Goal: Task Accomplishment & Management: Complete application form

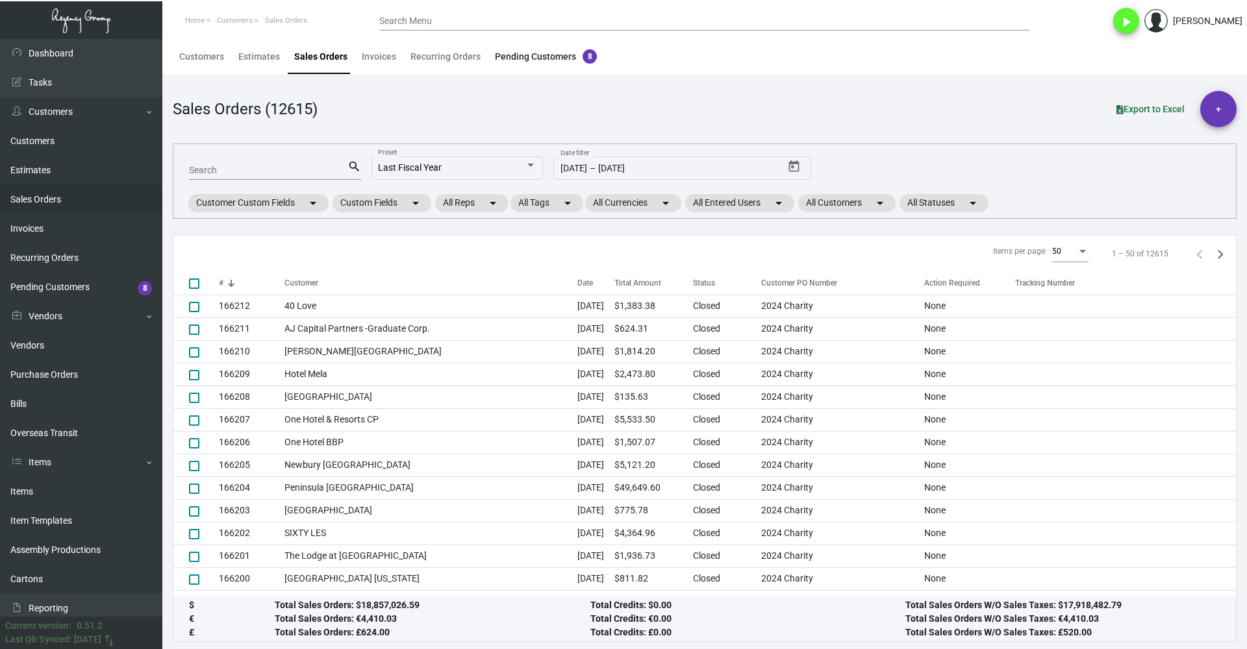
click at [545, 58] on div "Pending Customers 8" at bounding box center [546, 57] width 102 height 14
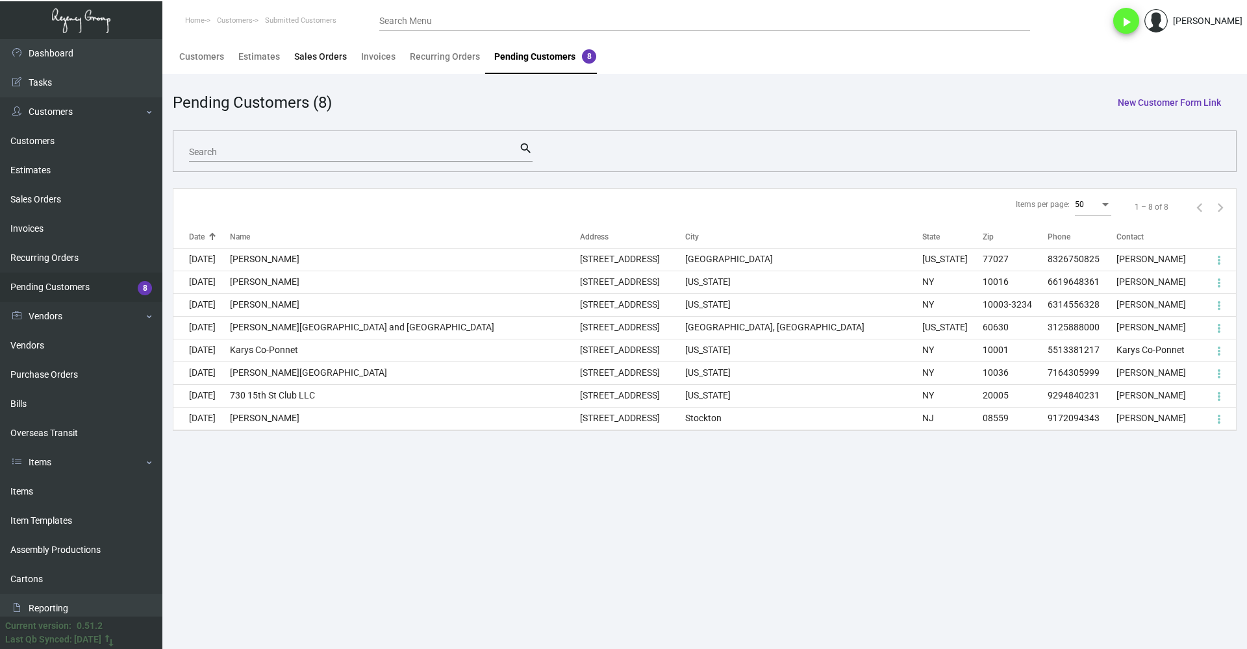
click at [315, 53] on div "Sales Orders" at bounding box center [320, 57] width 53 height 14
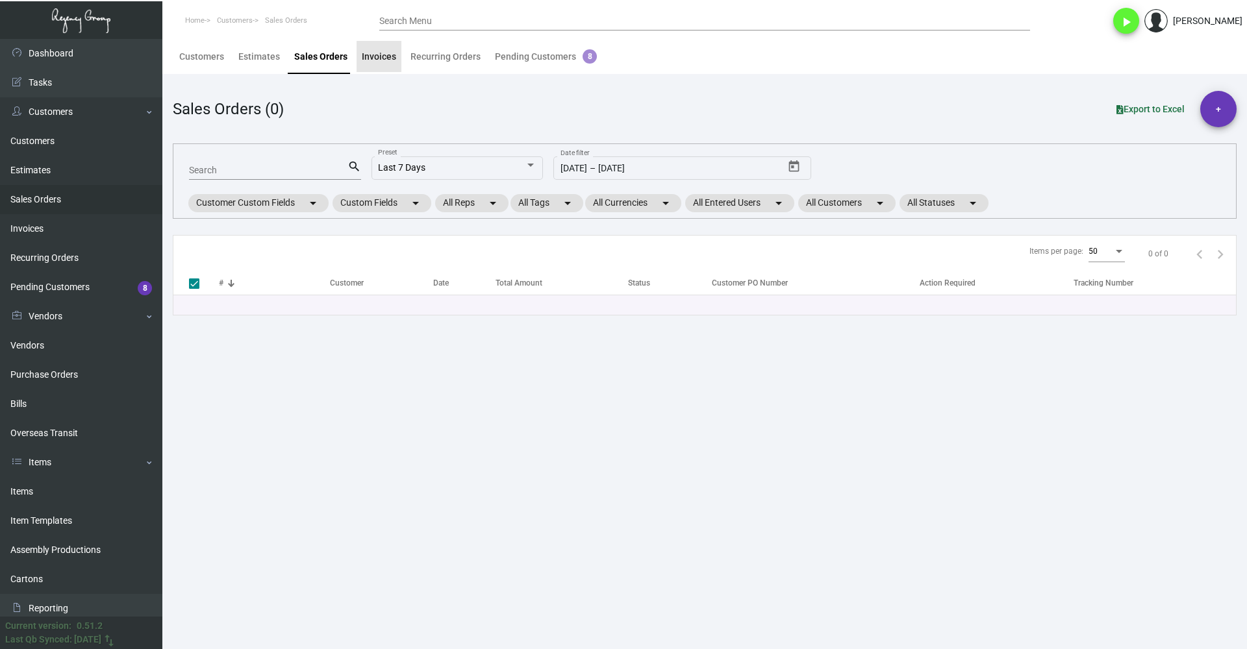
click at [398, 53] on div "Invoices" at bounding box center [379, 56] width 45 height 31
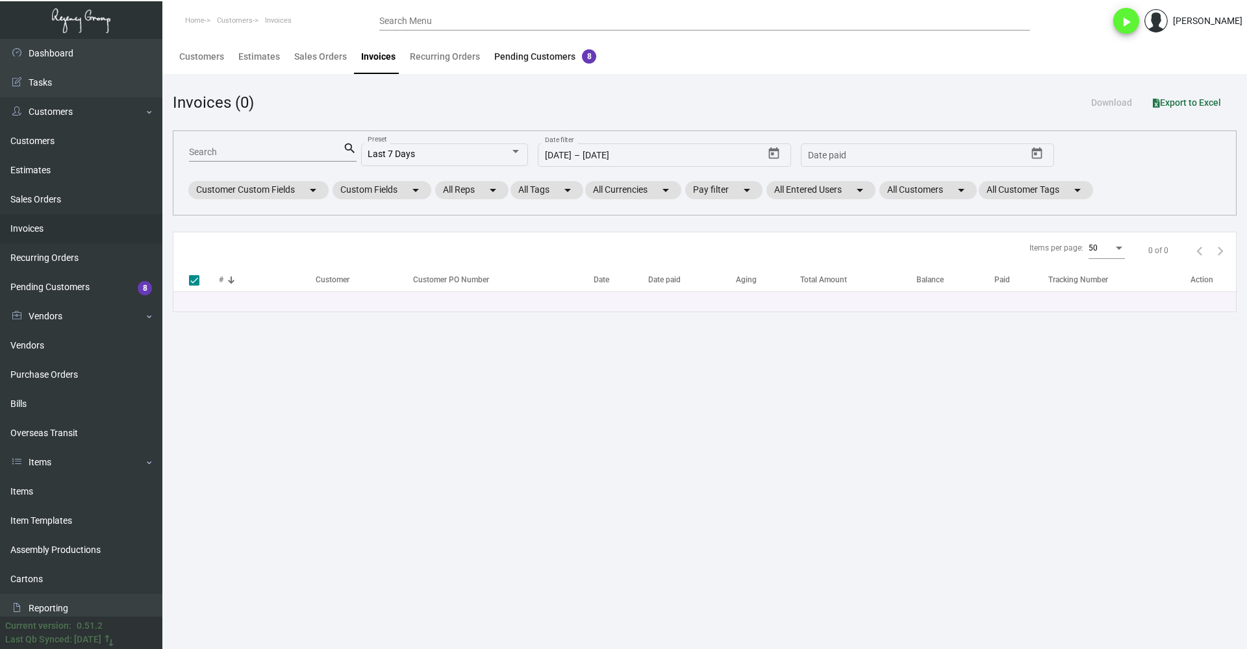
click at [503, 55] on div "Pending Customers 8" at bounding box center [545, 57] width 102 height 14
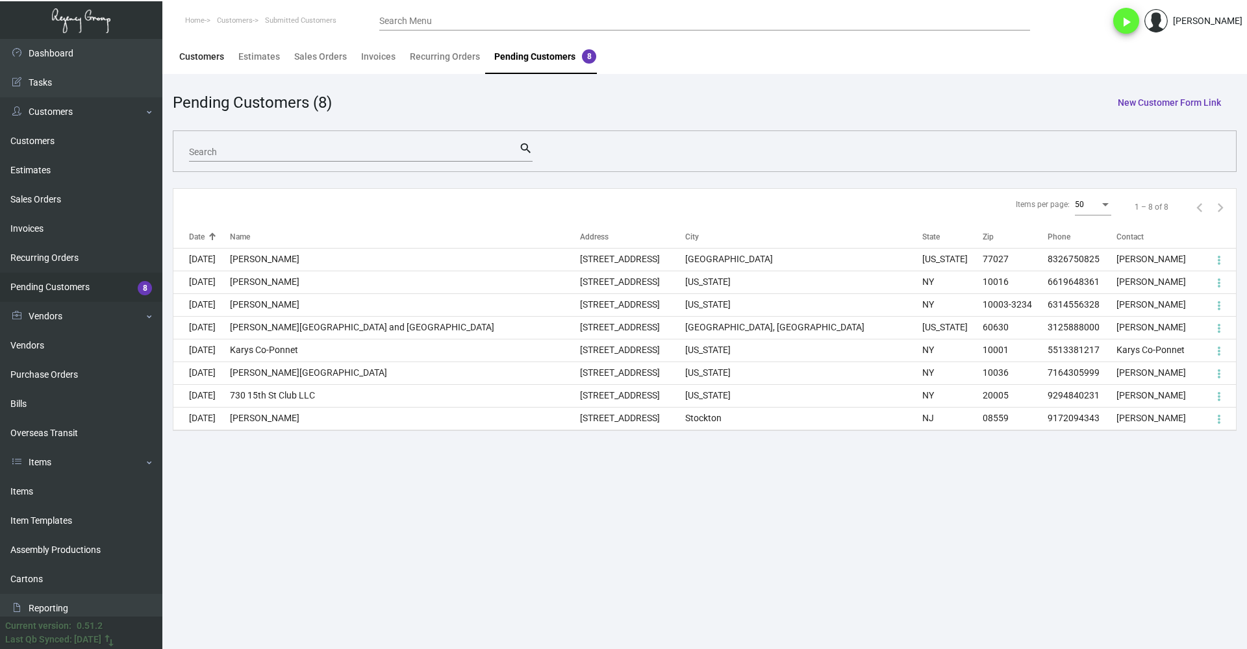
click at [210, 56] on div "Customers" at bounding box center [201, 57] width 45 height 14
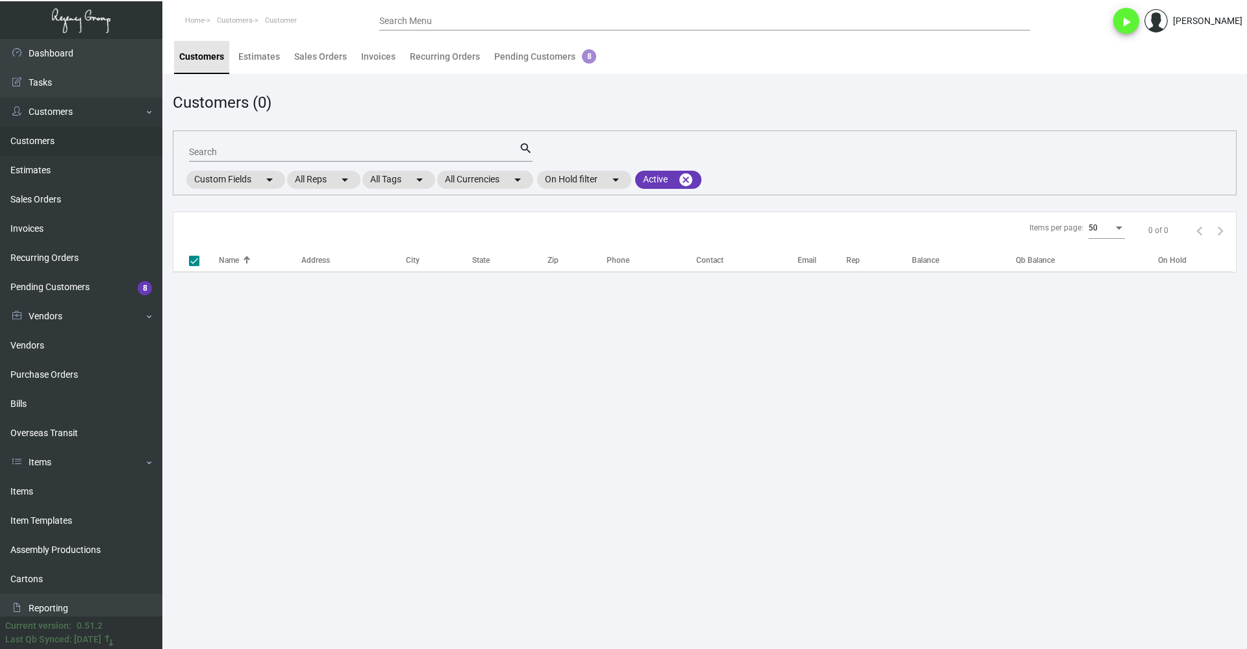
checkbox input "false"
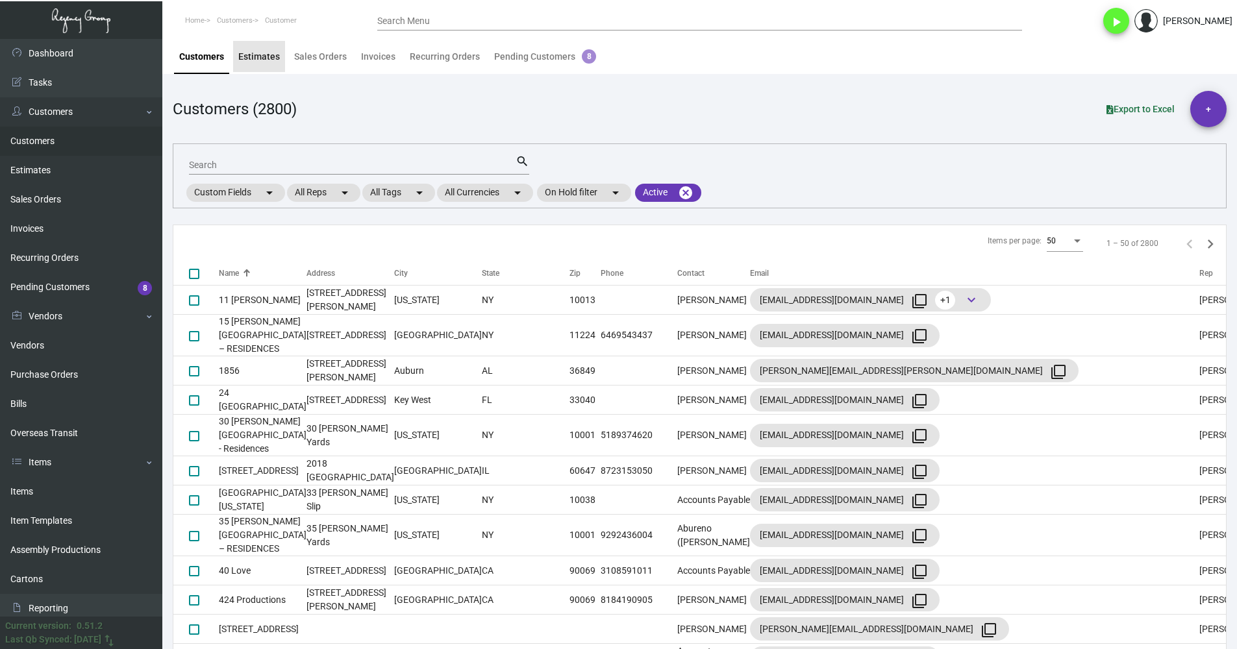
click at [270, 56] on div "Estimates" at bounding box center [259, 57] width 42 height 14
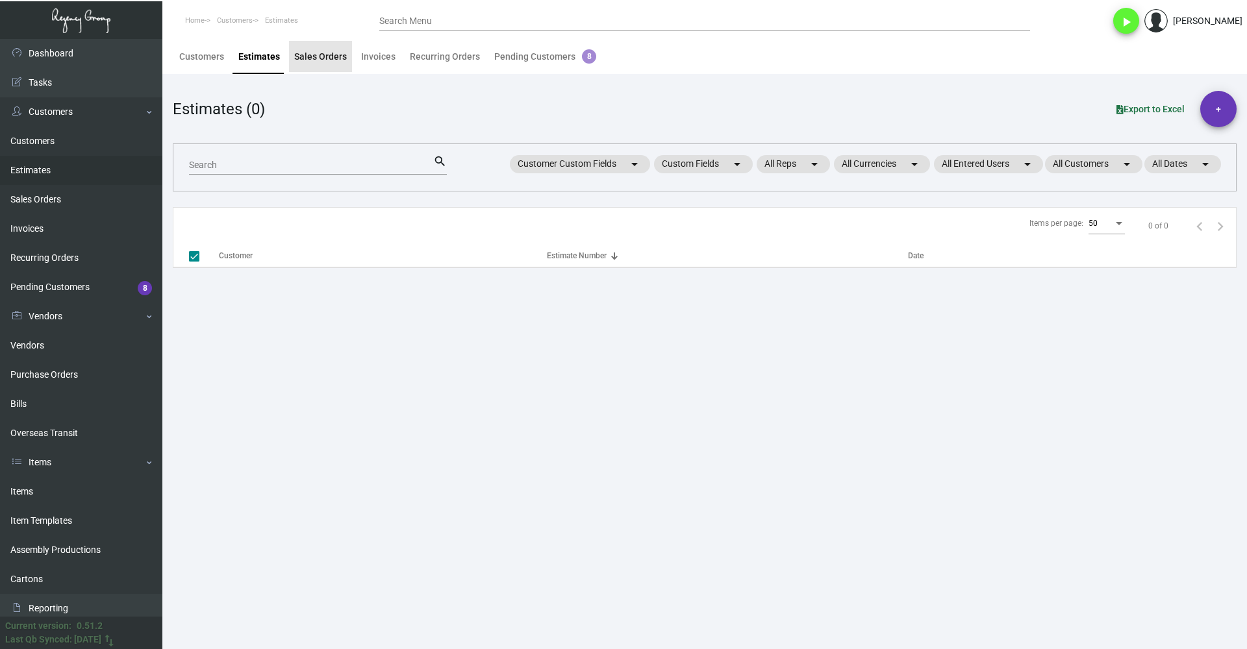
checkbox input "false"
click at [321, 59] on div "Sales Orders" at bounding box center [320, 57] width 53 height 14
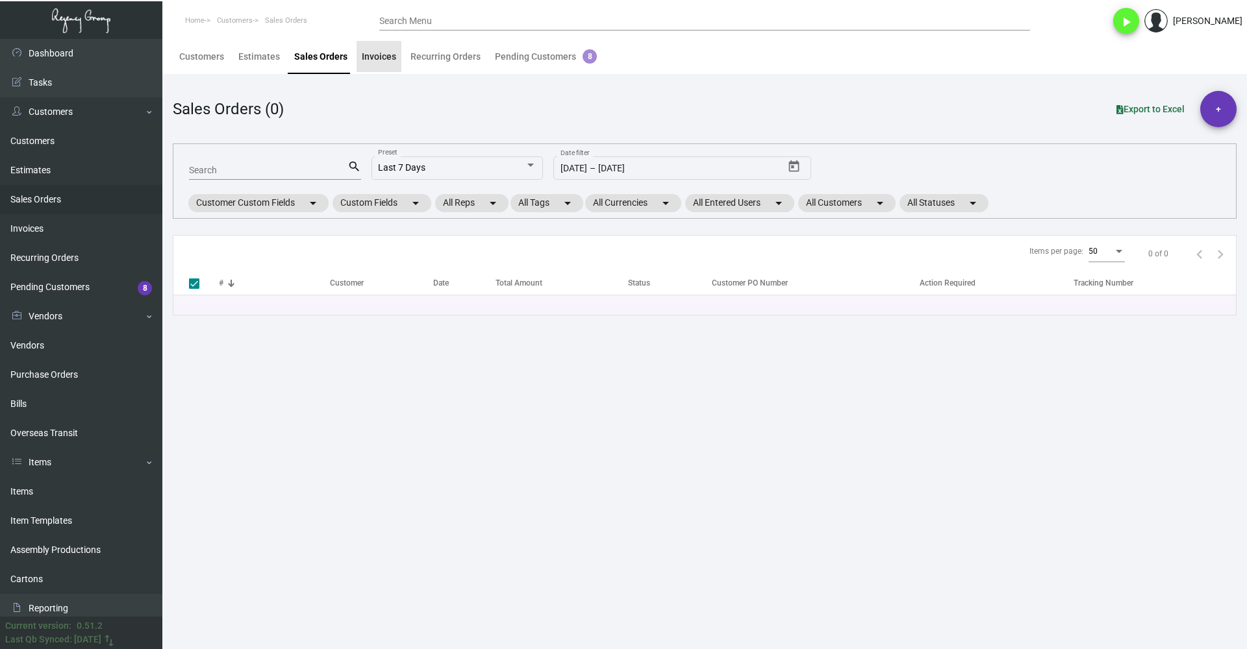
click at [370, 62] on div "Invoices" at bounding box center [379, 57] width 34 height 14
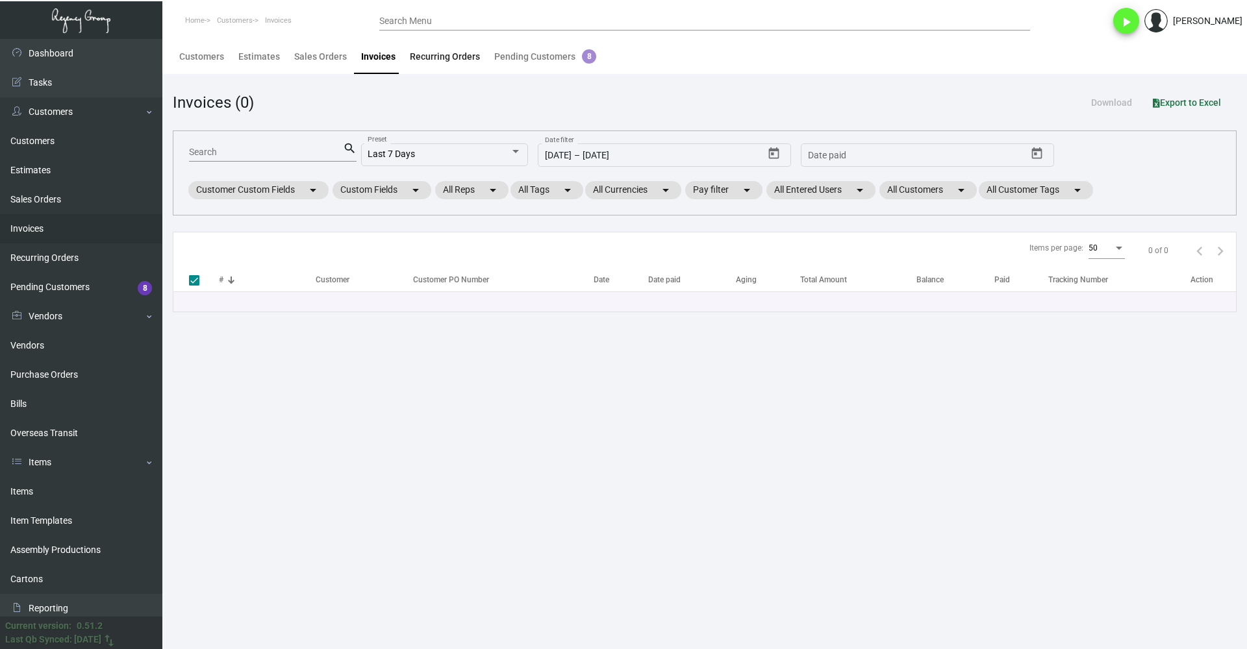
click at [444, 58] on div "Recurring Orders" at bounding box center [445, 57] width 70 height 14
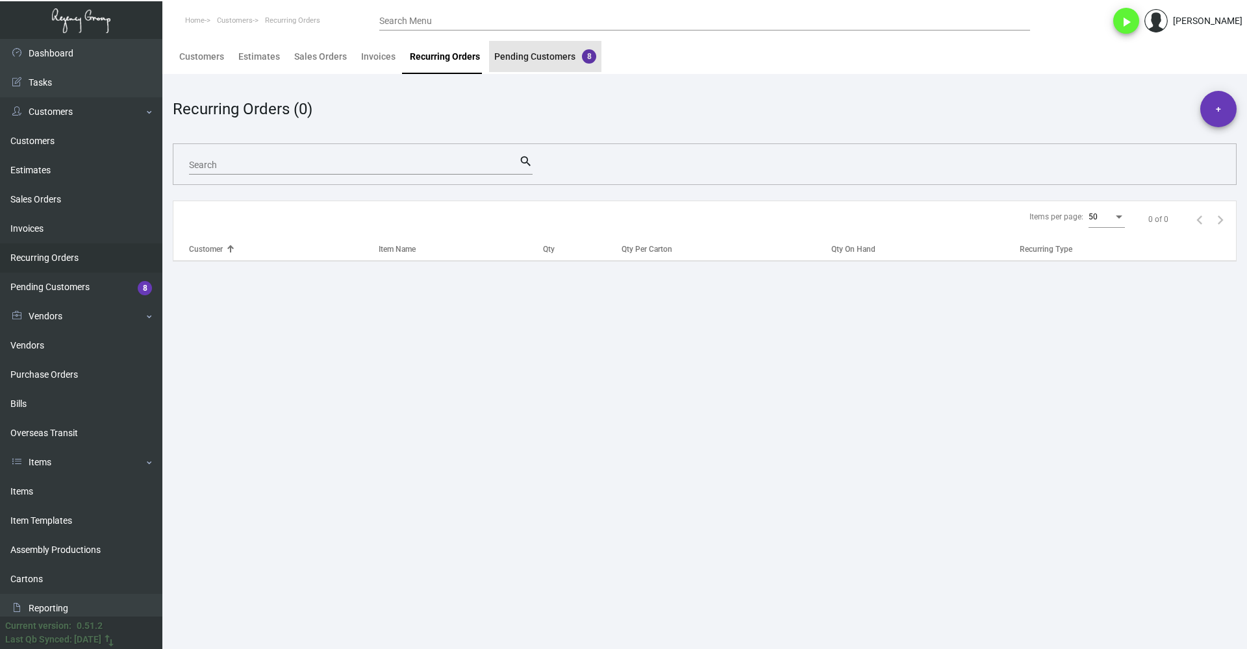
click at [564, 55] on div "Pending Customers 8" at bounding box center [545, 57] width 102 height 14
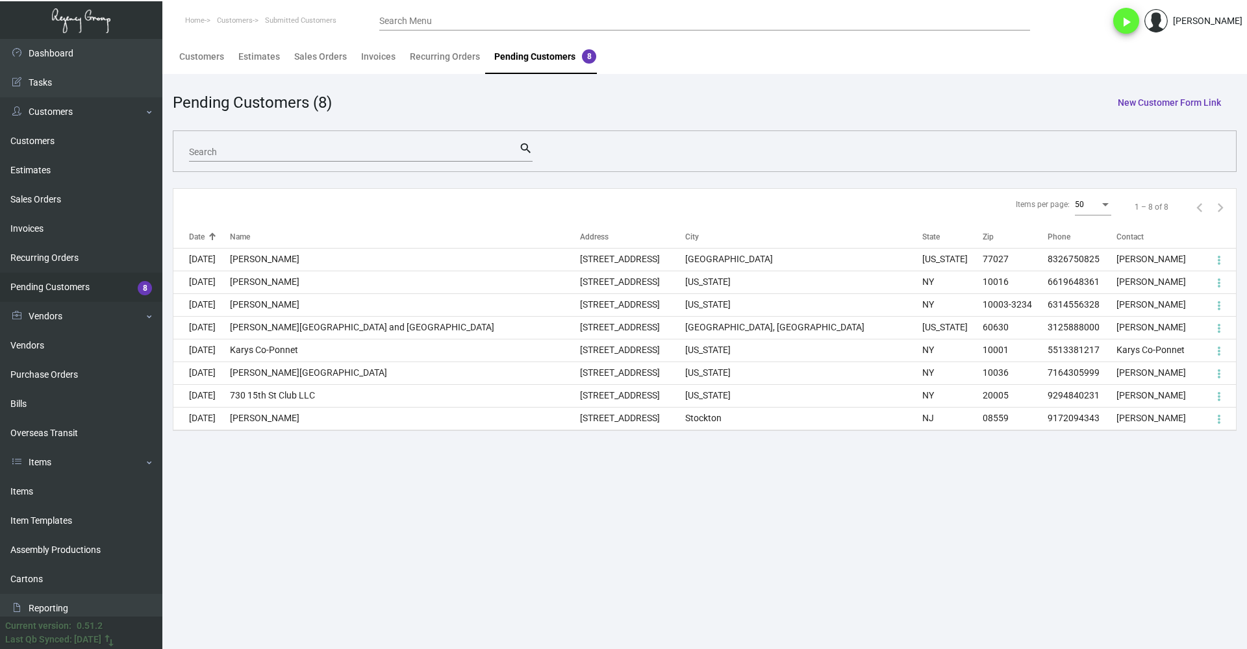
click at [393, 472] on main "Customers Estimates Sales Orders Invoices Recurring Orders Pending Customers 8 …" at bounding box center [704, 344] width 1084 height 610
click at [394, 468] on main "Customers Estimates Sales Orders Invoices Recurring Orders Pending Customers 8 …" at bounding box center [704, 344] width 1084 height 610
click at [212, 240] on div at bounding box center [212, 237] width 1 height 6
click at [212, 240] on div at bounding box center [213, 240] width 2 height 2
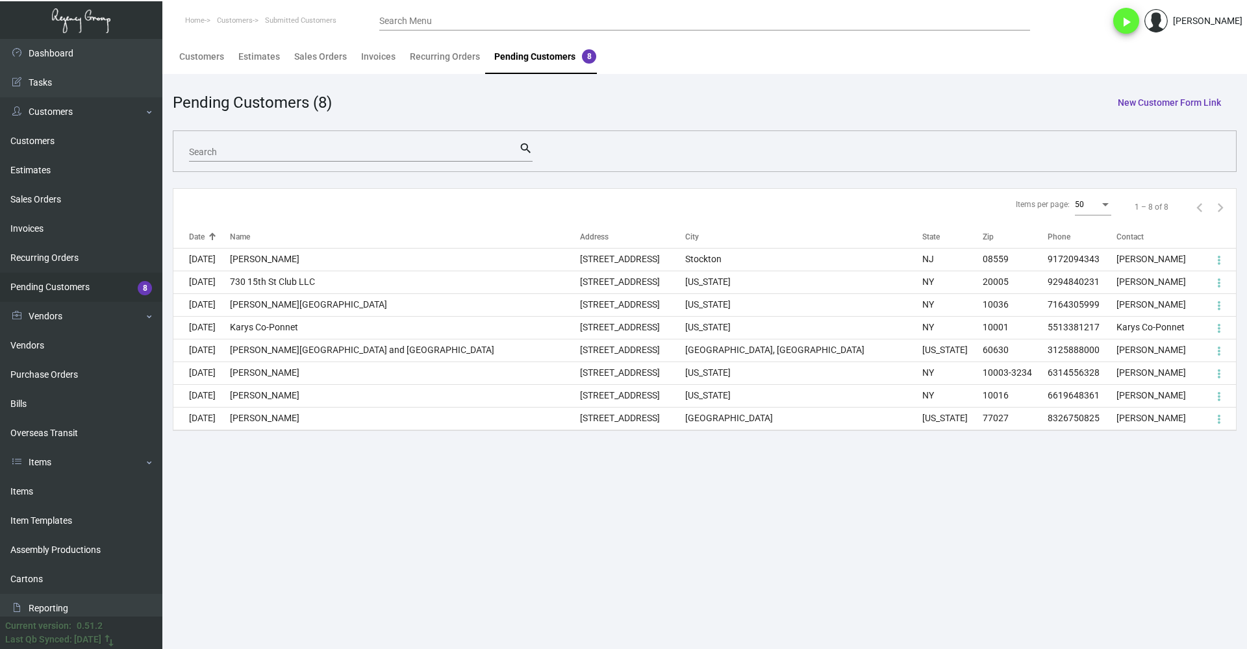
click at [212, 240] on div at bounding box center [212, 237] width 1 height 6
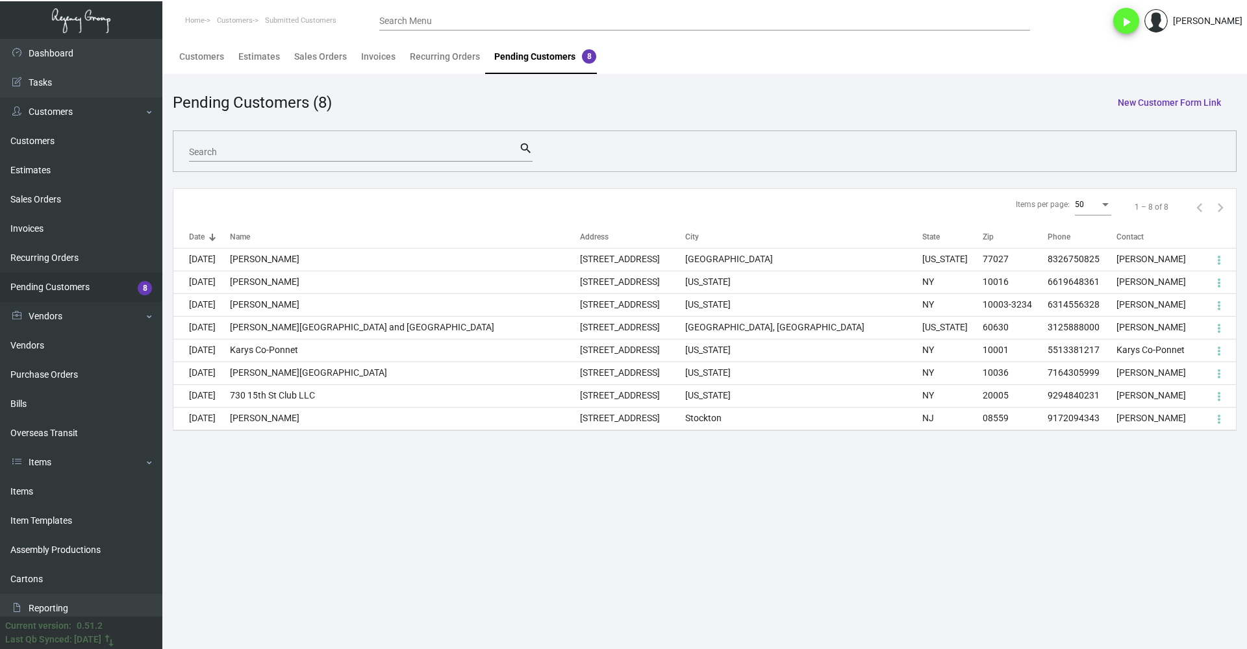
click at [314, 577] on main "Customers Estimates Sales Orders Invoices Recurring Orders Pending Customers 8 …" at bounding box center [704, 344] width 1084 height 610
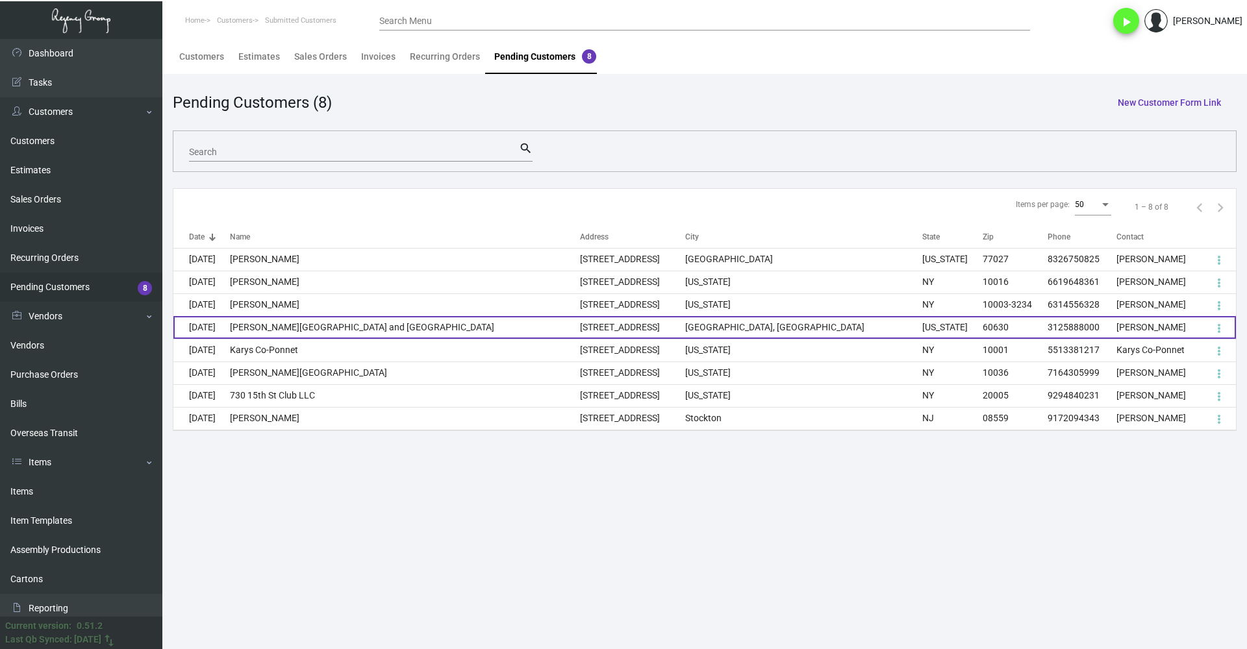
click at [485, 333] on td "[PERSON_NAME][GEOGRAPHIC_DATA] and [GEOGRAPHIC_DATA]" at bounding box center [404, 327] width 349 height 23
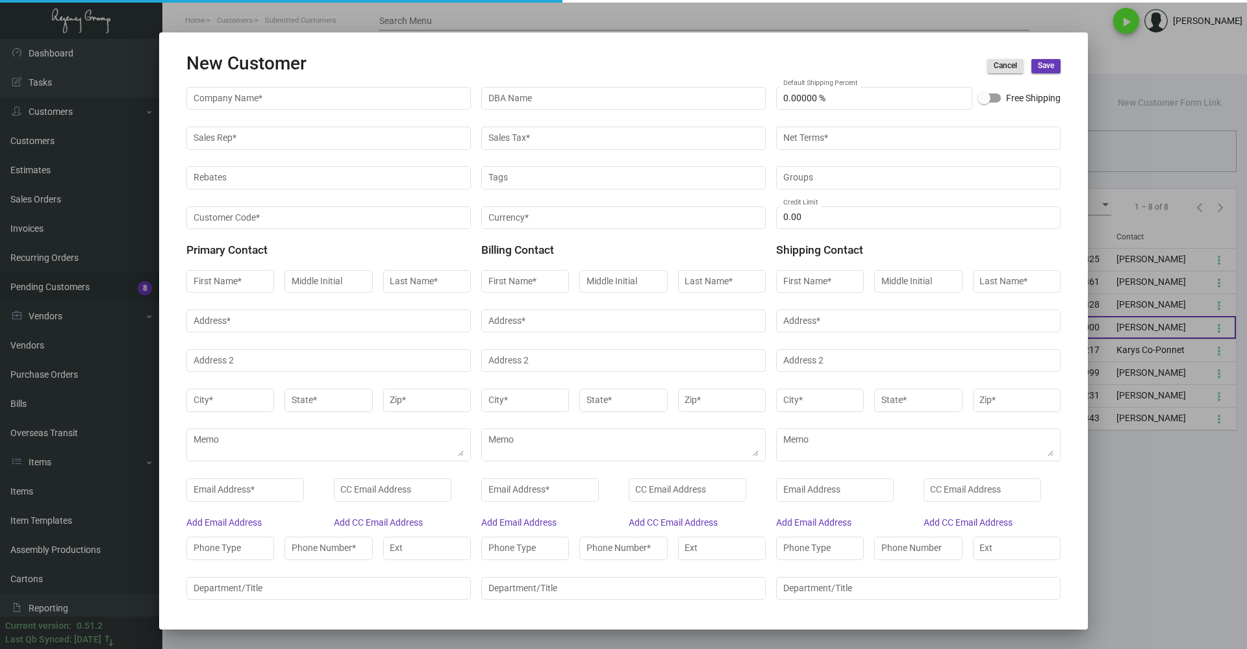
type input "[PERSON_NAME][GEOGRAPHIC_DATA] and [GEOGRAPHIC_DATA]"
type input "[PERSON_NAME]"
type input "Asst Director of Housekeeping"
type input "Zinette"
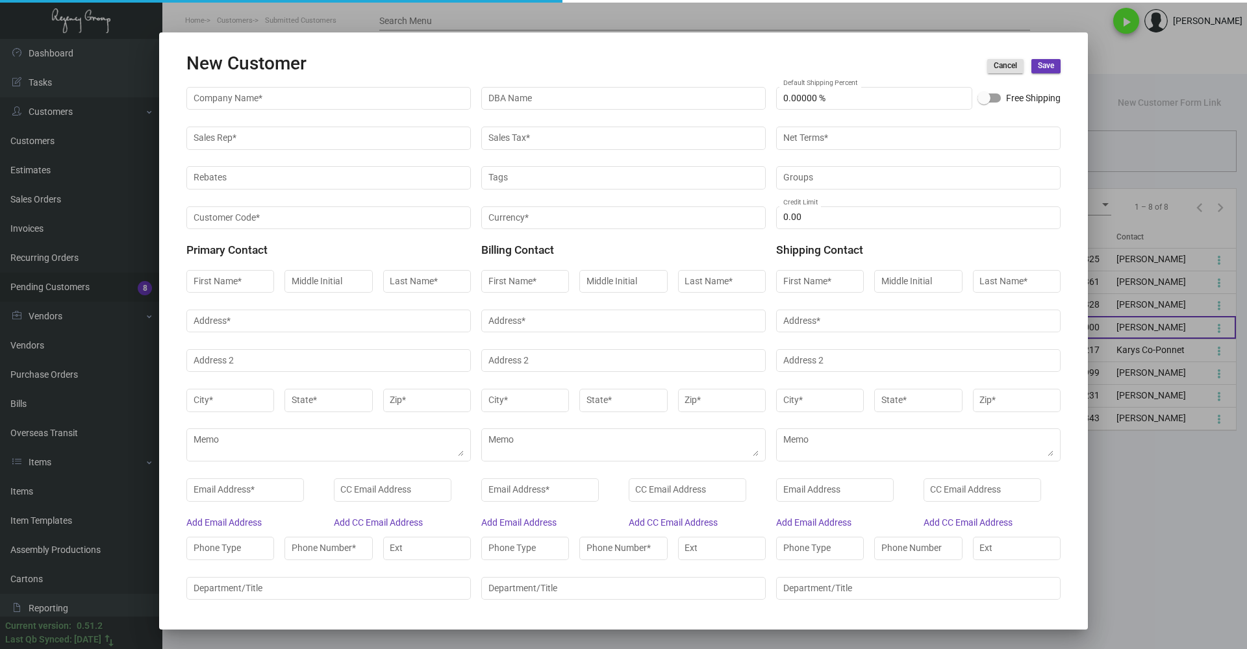
type input "Dragovia"
type input "Senior Lead Accounts Payable"
type input "[PERSON_NAME]"
type input "Cost Controller"
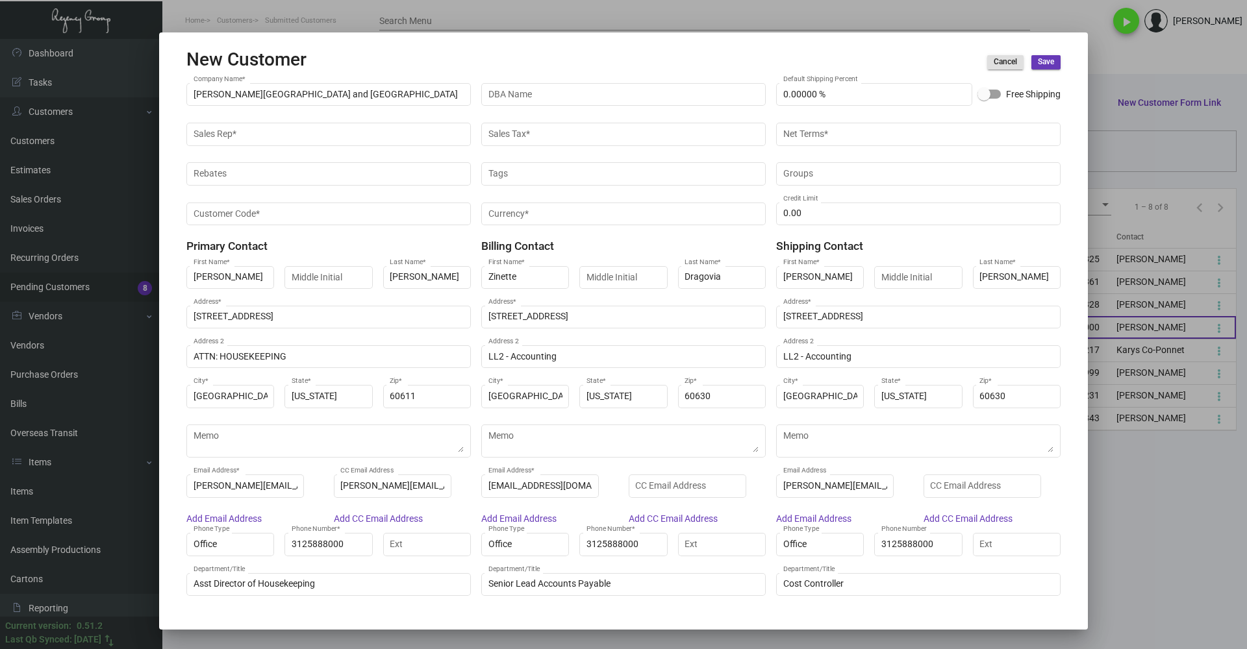
scroll to position [5, 0]
click at [979, 10] on div at bounding box center [623, 324] width 1247 height 649
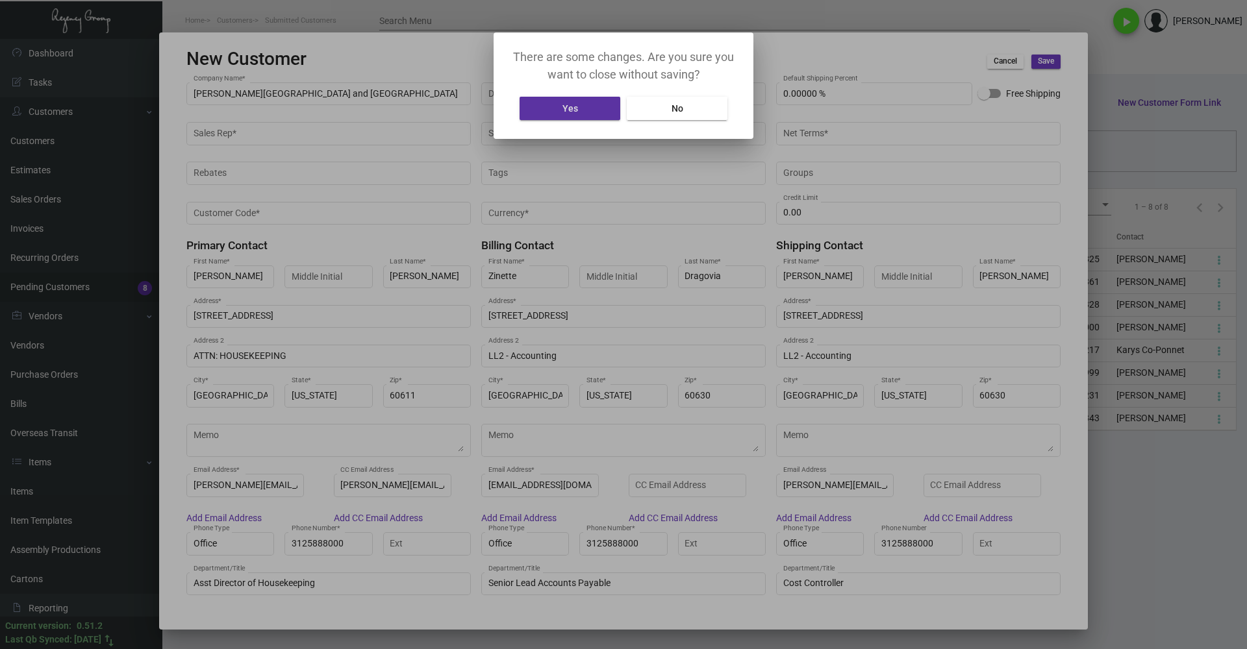
click at [571, 108] on span "Yes" at bounding box center [570, 108] width 16 height 10
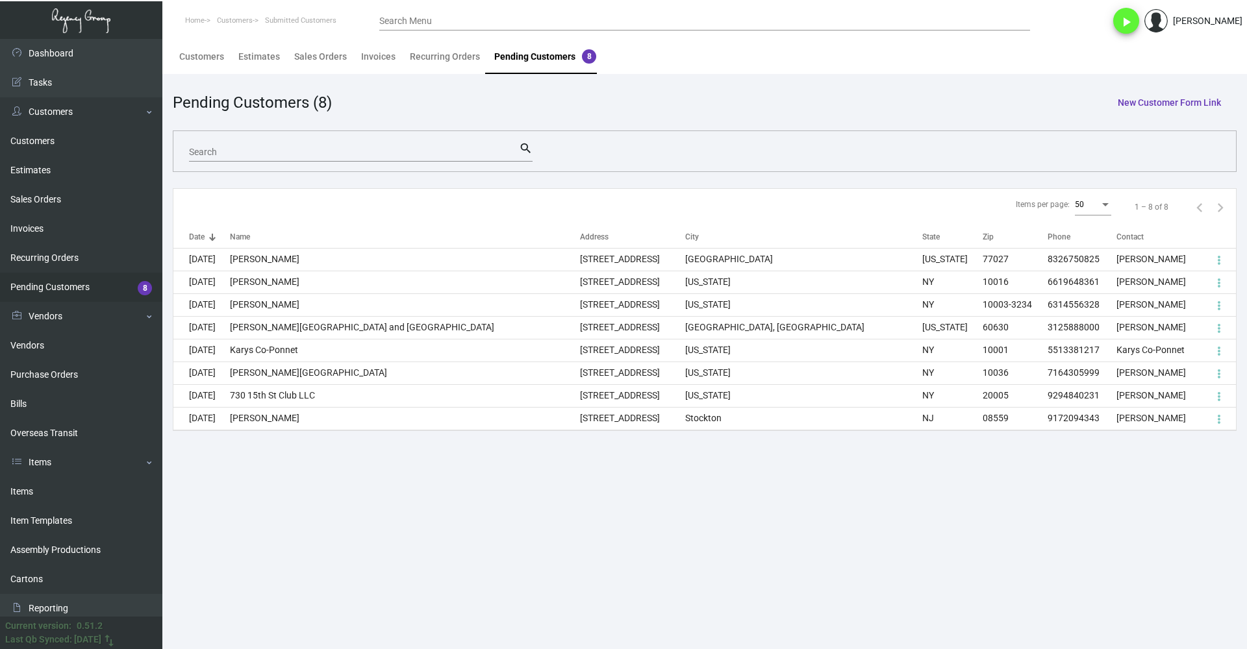
click at [403, 523] on main "Customers Estimates Sales Orders Invoices Recurring Orders Pending Customers 8 …" at bounding box center [704, 344] width 1084 height 610
